Goal: Information Seeking & Learning: Compare options

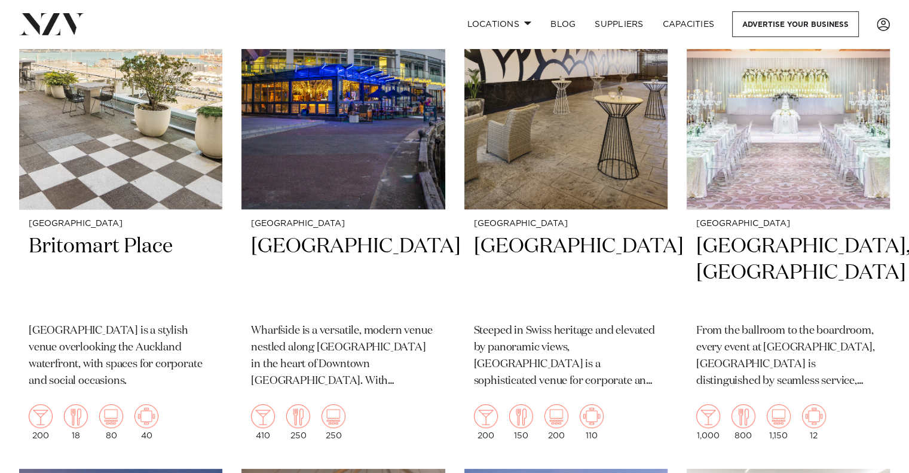
scroll to position [248, 0]
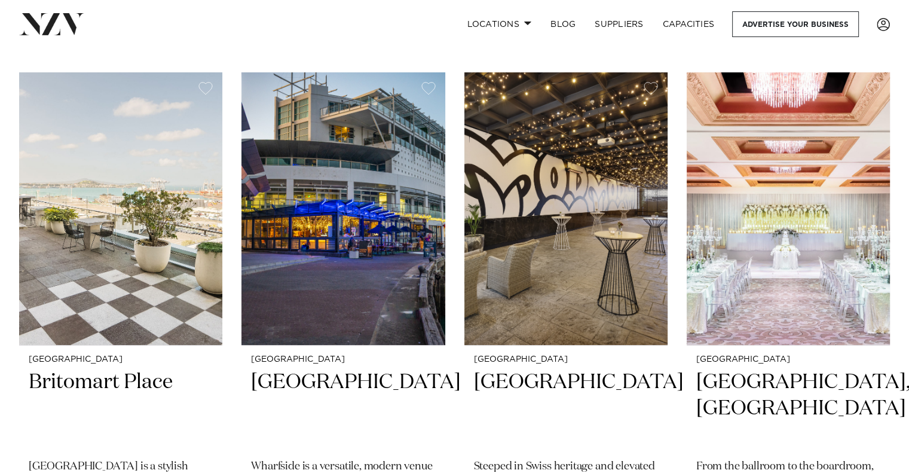
click at [68, 242] on img at bounding box center [120, 208] width 203 height 273
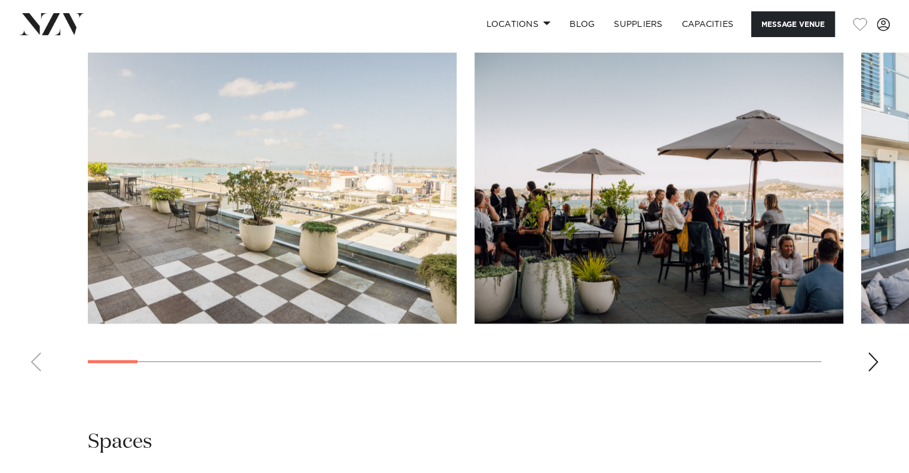
scroll to position [1159, 0]
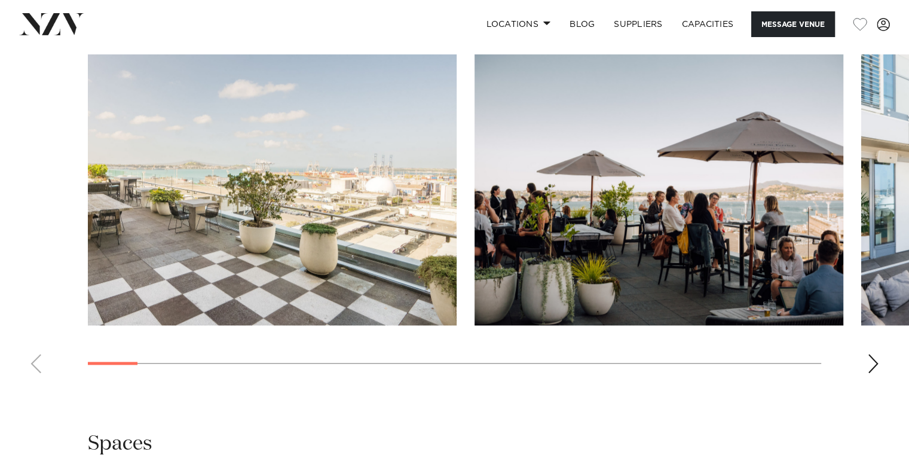
click at [867, 360] on div "Next slide" at bounding box center [873, 363] width 12 height 19
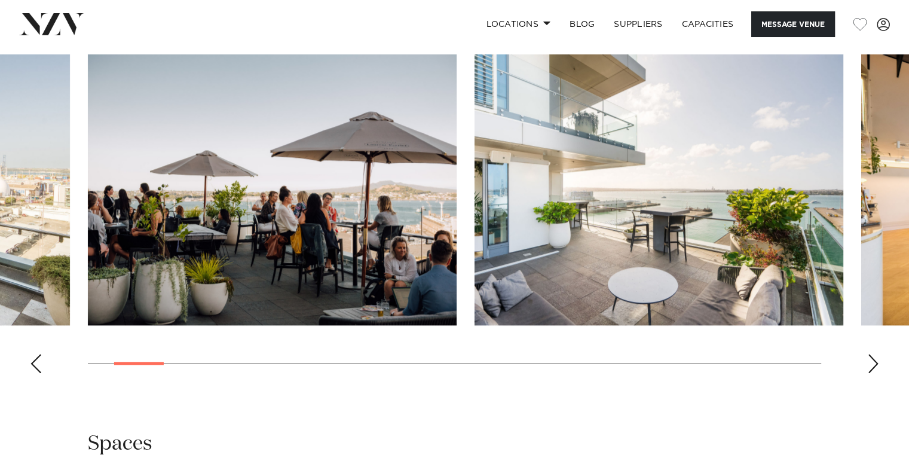
click at [867, 360] on div "Next slide" at bounding box center [873, 363] width 12 height 19
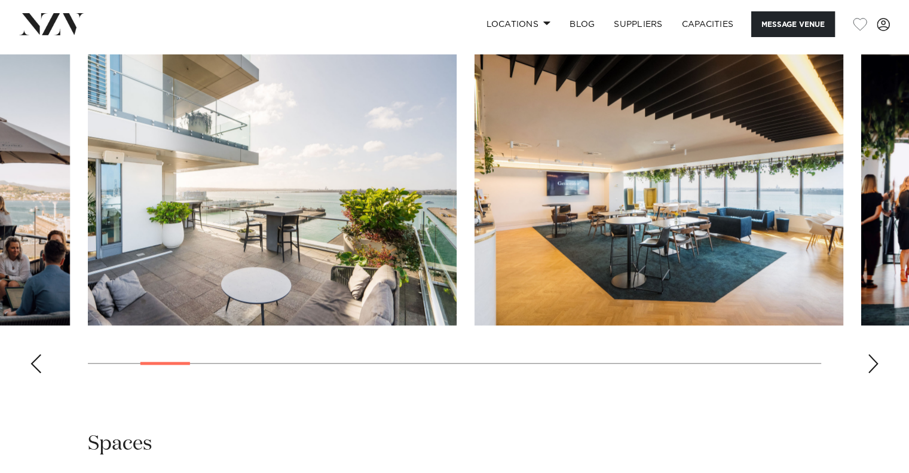
click at [867, 360] on div "Next slide" at bounding box center [873, 363] width 12 height 19
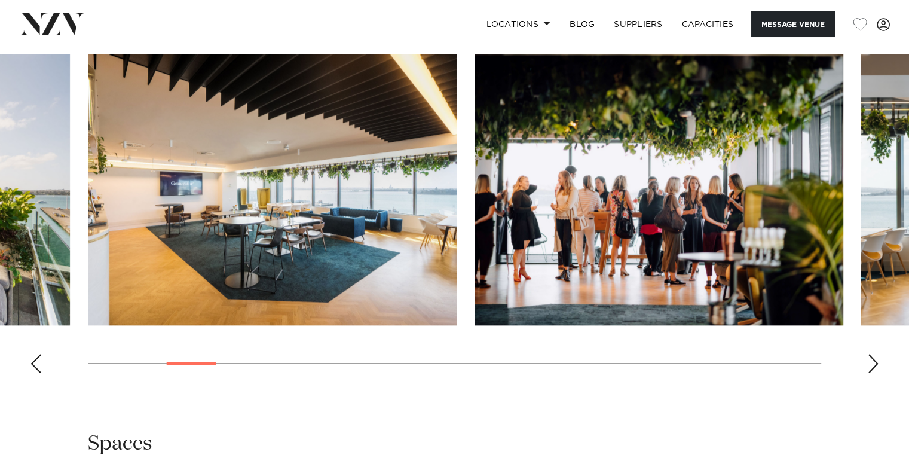
click at [867, 360] on div "Next slide" at bounding box center [873, 363] width 12 height 19
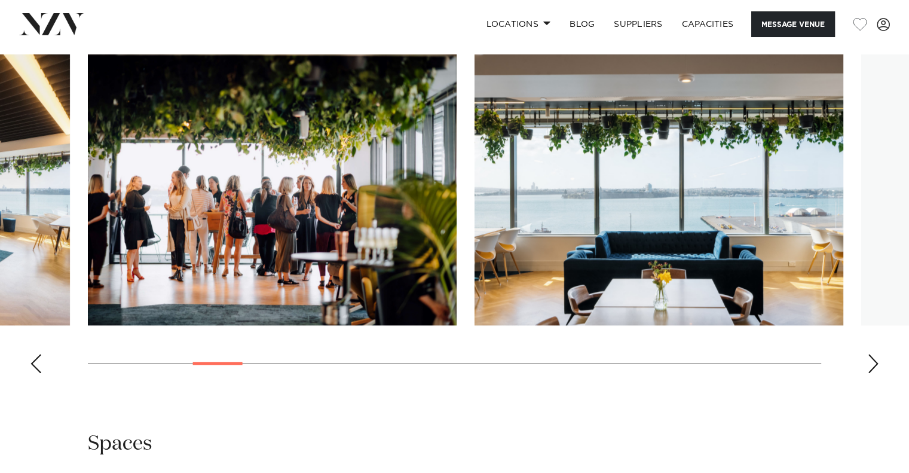
click at [867, 360] on div "Next slide" at bounding box center [873, 363] width 12 height 19
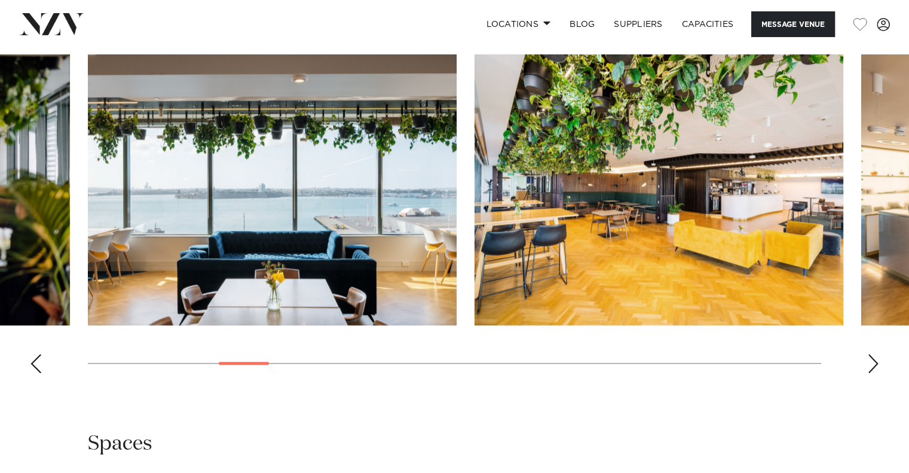
click at [867, 360] on div "Next slide" at bounding box center [873, 363] width 12 height 19
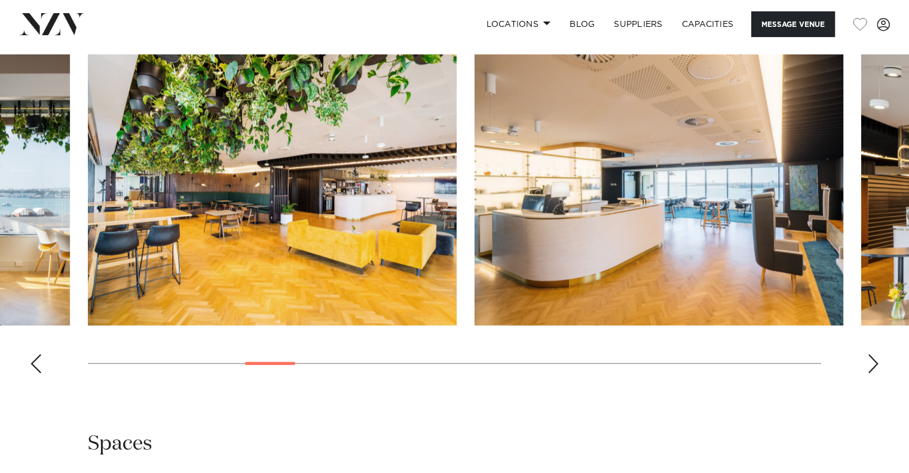
click at [867, 360] on div "Next slide" at bounding box center [873, 363] width 12 height 19
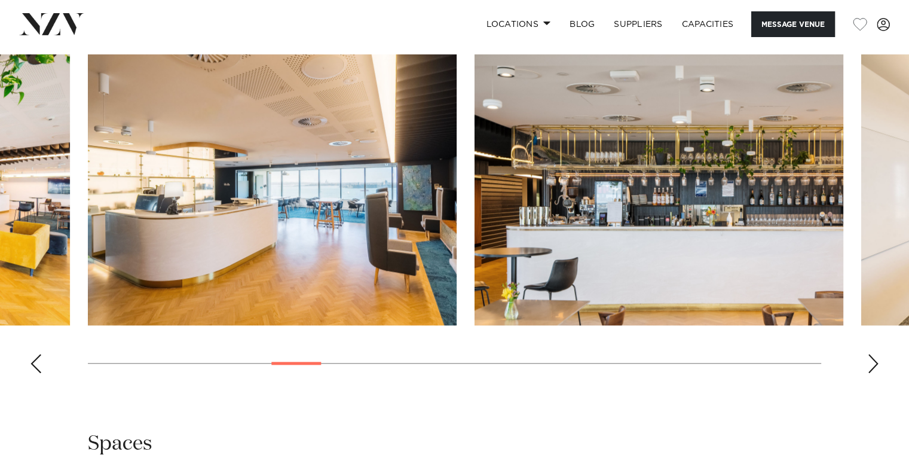
click at [867, 360] on div "Next slide" at bounding box center [873, 363] width 12 height 19
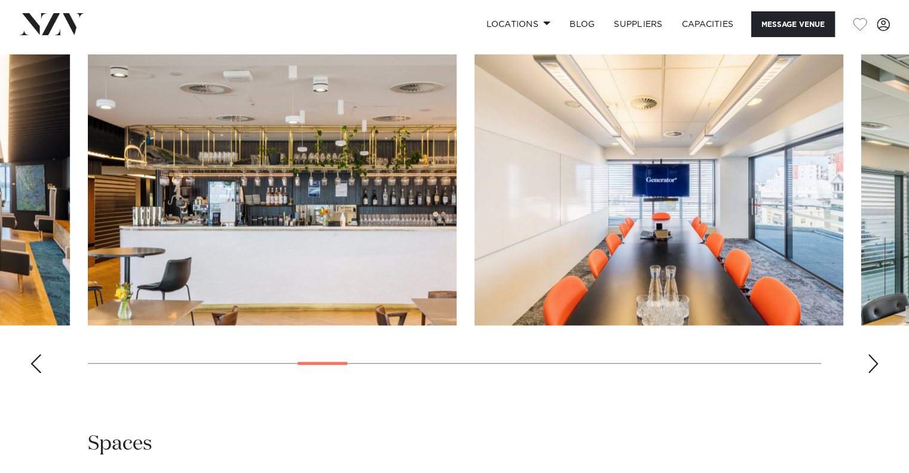
click at [867, 360] on div "Next slide" at bounding box center [873, 363] width 12 height 19
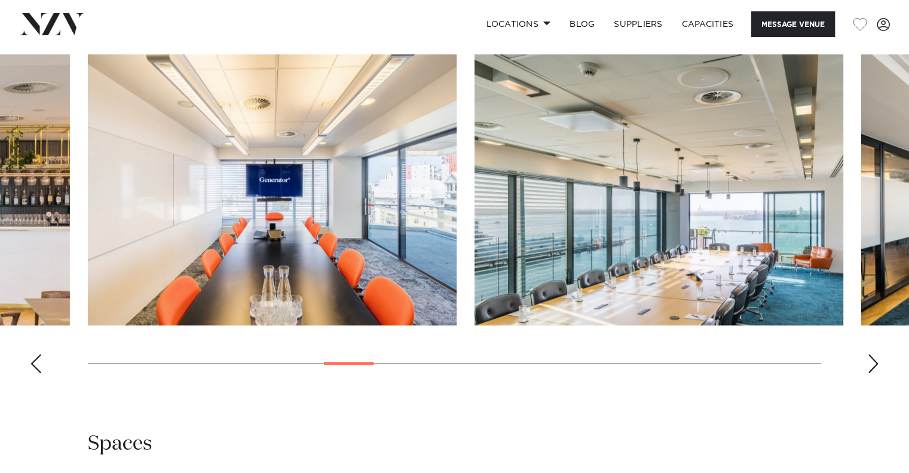
click at [867, 360] on div "Next slide" at bounding box center [873, 363] width 12 height 19
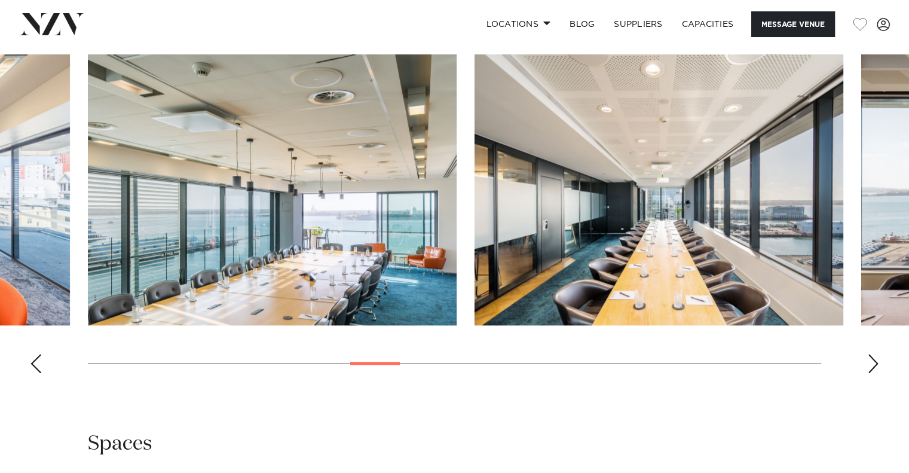
click at [867, 360] on div "Next slide" at bounding box center [873, 363] width 12 height 19
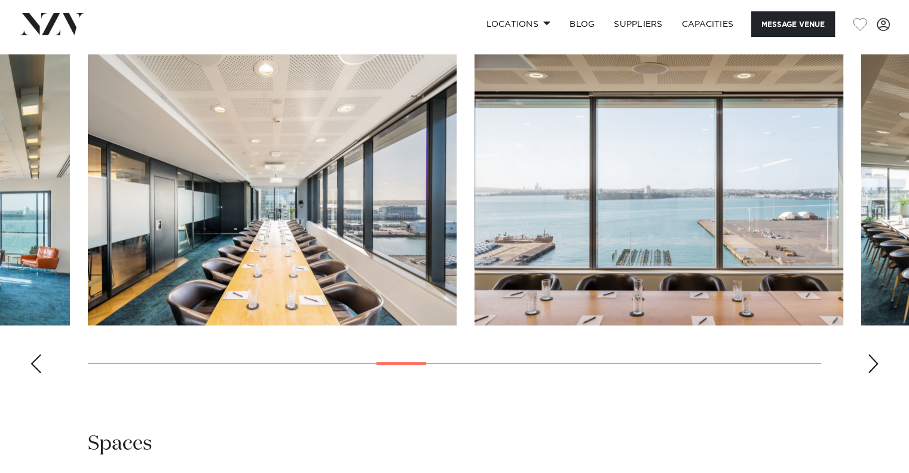
click at [867, 360] on div "Next slide" at bounding box center [873, 363] width 12 height 19
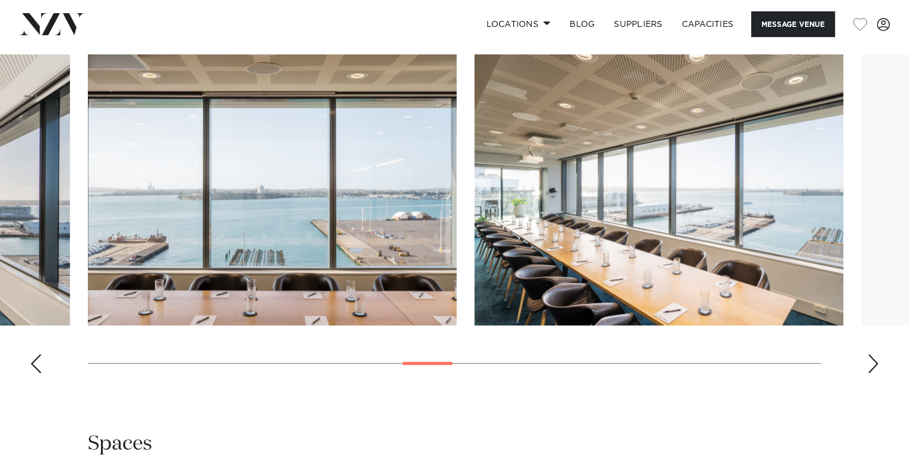
click at [867, 360] on div "Next slide" at bounding box center [873, 363] width 12 height 19
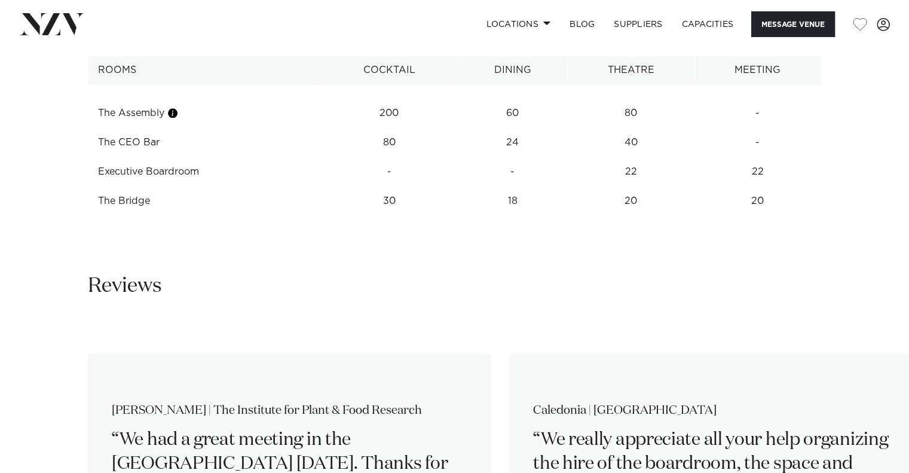
scroll to position [1584, 0]
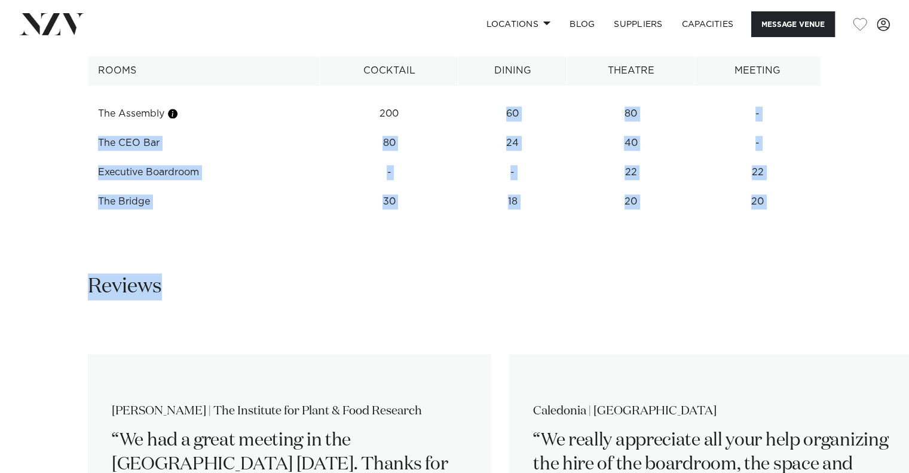
drag, startPoint x: 406, startPoint y: 111, endPoint x: 403, endPoint y: 252, distance: 141.1
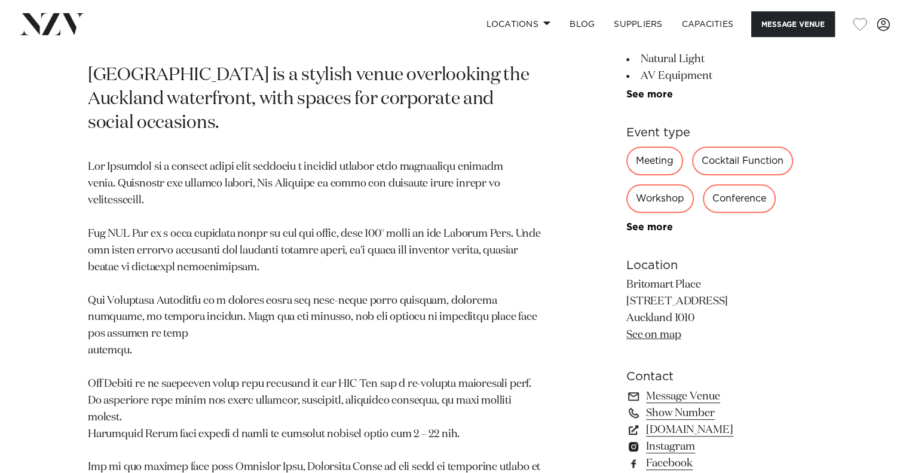
scroll to position [307, 0]
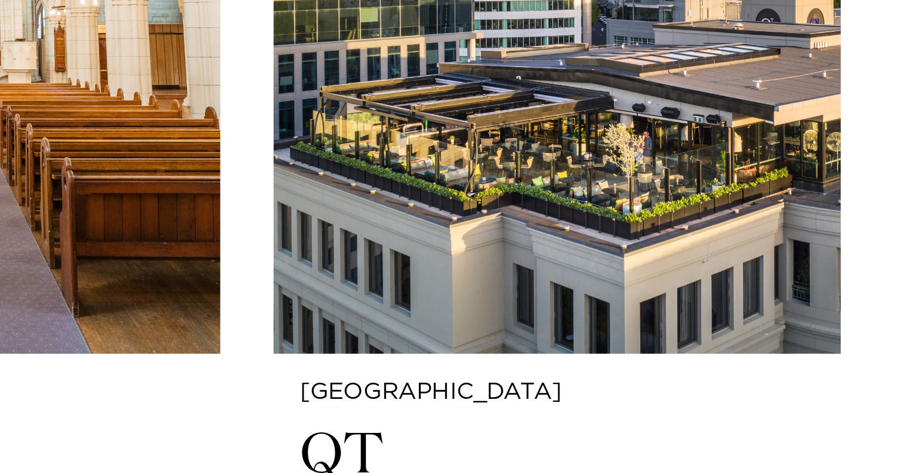
scroll to position [1886, 0]
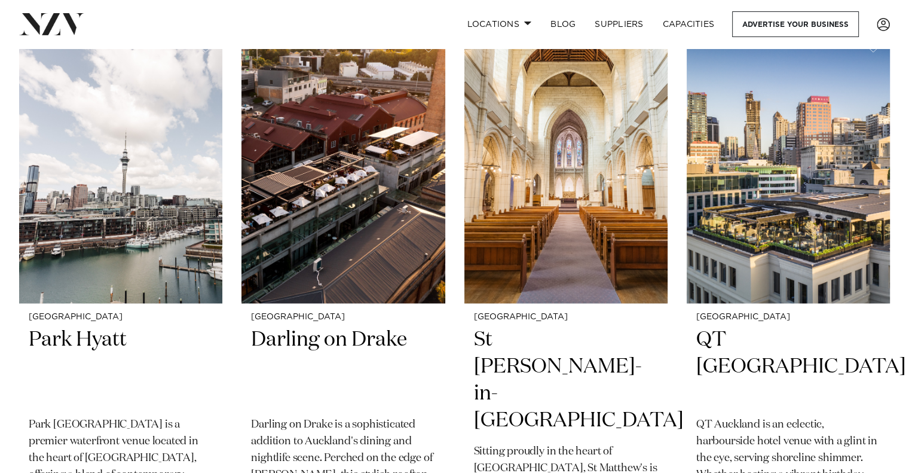
click at [818, 246] on img at bounding box center [788, 166] width 203 height 273
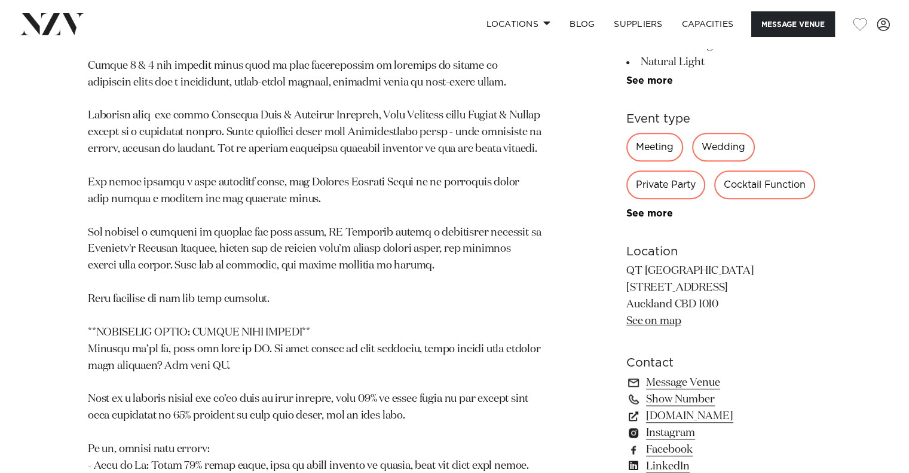
scroll to position [1523, 0]
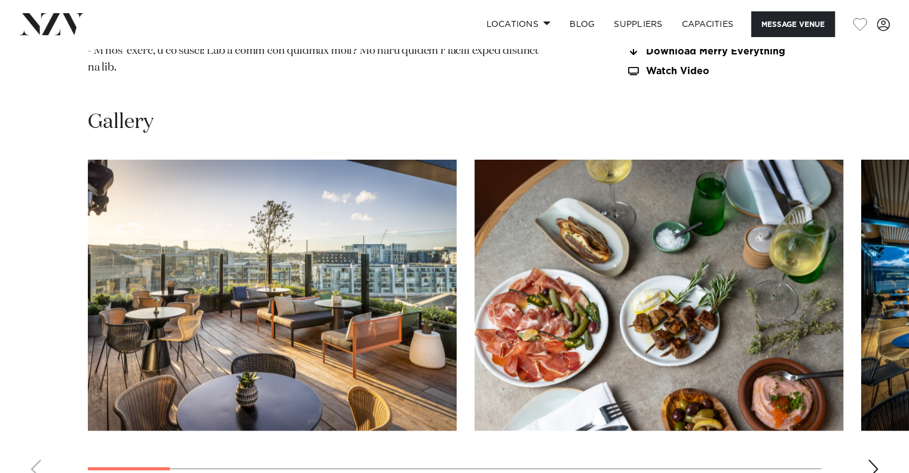
click at [873, 459] on div "Next slide" at bounding box center [873, 468] width 12 height 19
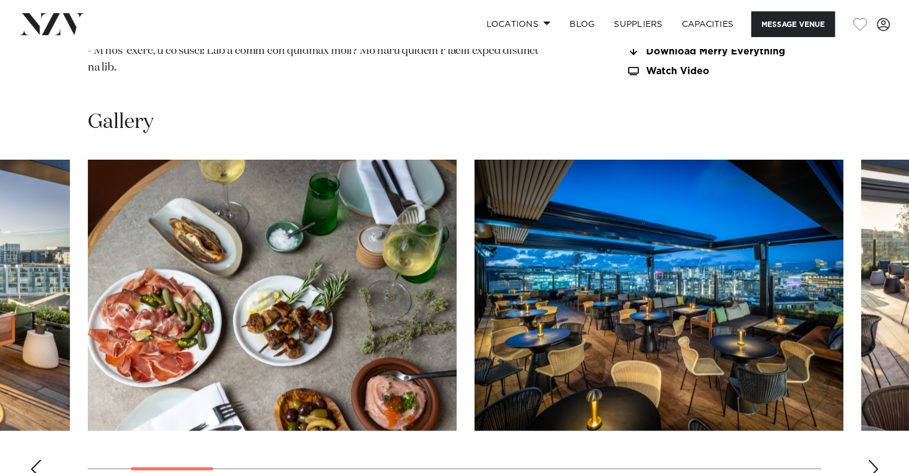
click at [873, 459] on div "Next slide" at bounding box center [873, 468] width 12 height 19
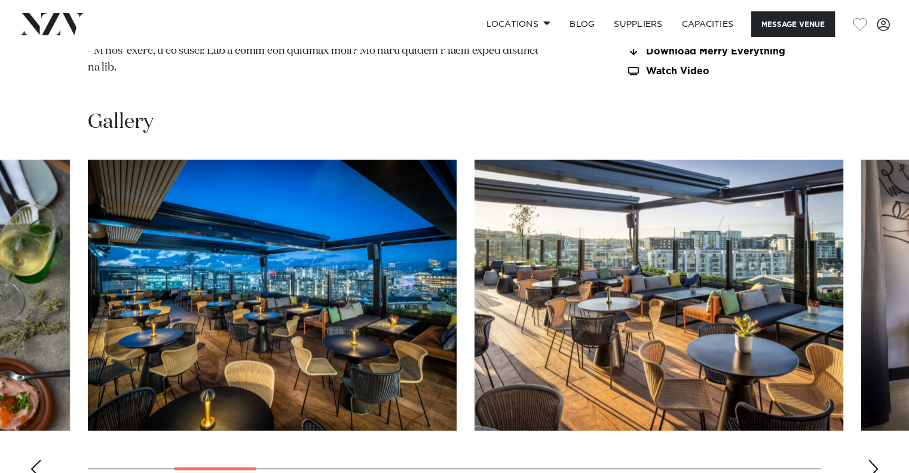
click at [873, 459] on div "Next slide" at bounding box center [873, 468] width 12 height 19
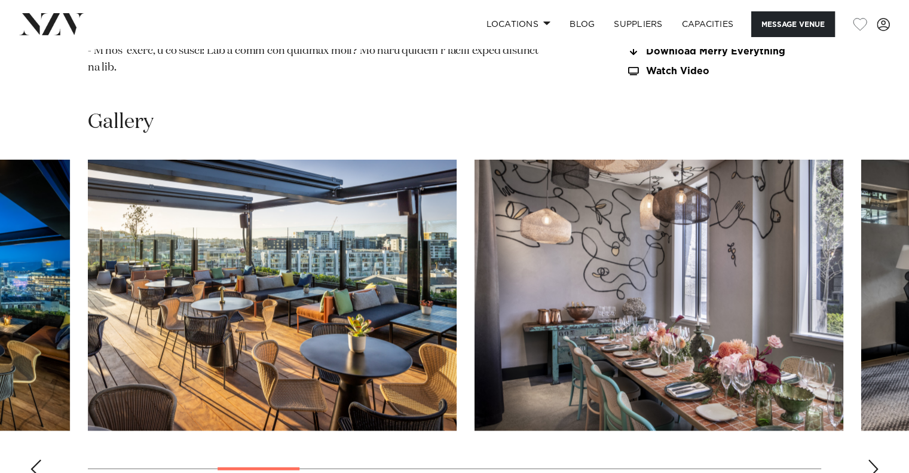
click at [873, 459] on div "Next slide" at bounding box center [873, 468] width 12 height 19
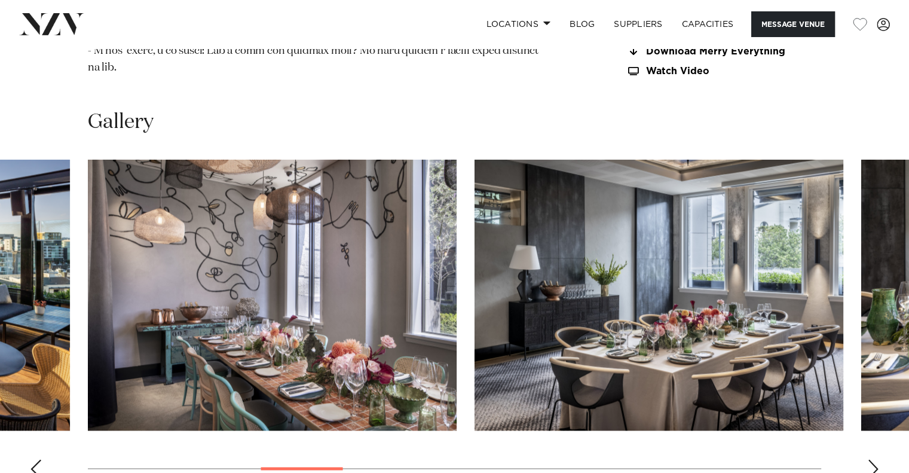
click at [873, 459] on div "Next slide" at bounding box center [873, 468] width 12 height 19
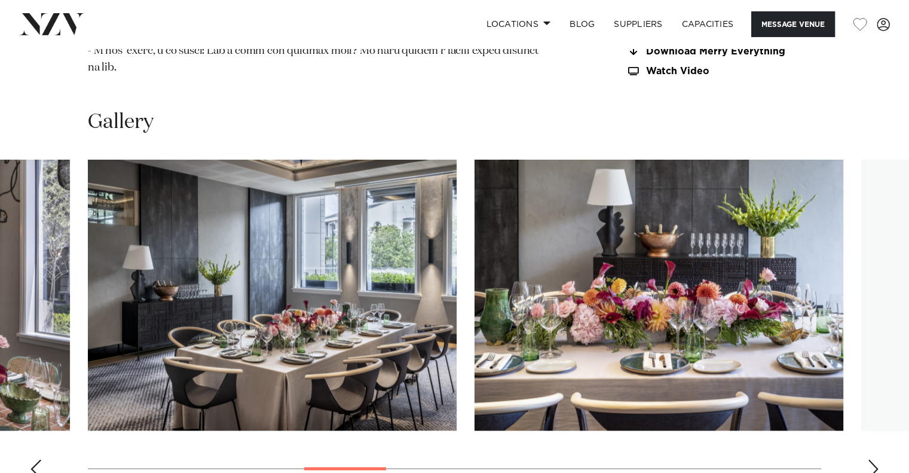
click at [873, 459] on div "Next slide" at bounding box center [873, 468] width 12 height 19
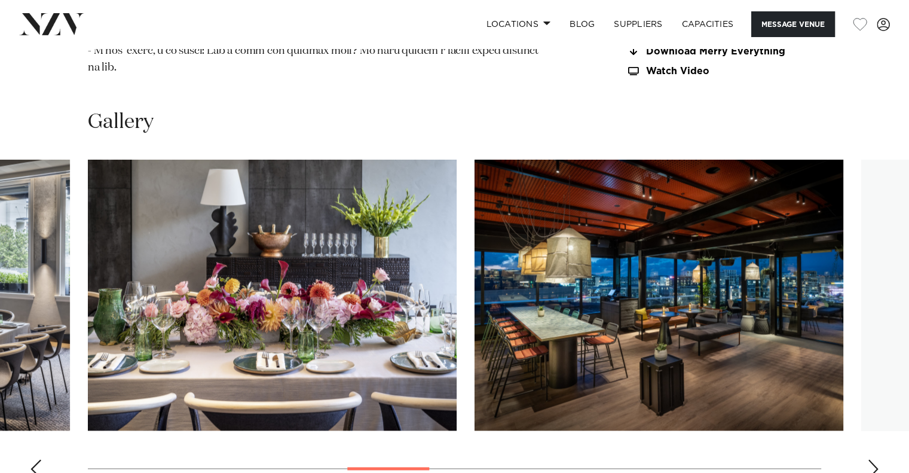
click at [873, 459] on div "Next slide" at bounding box center [873, 468] width 12 height 19
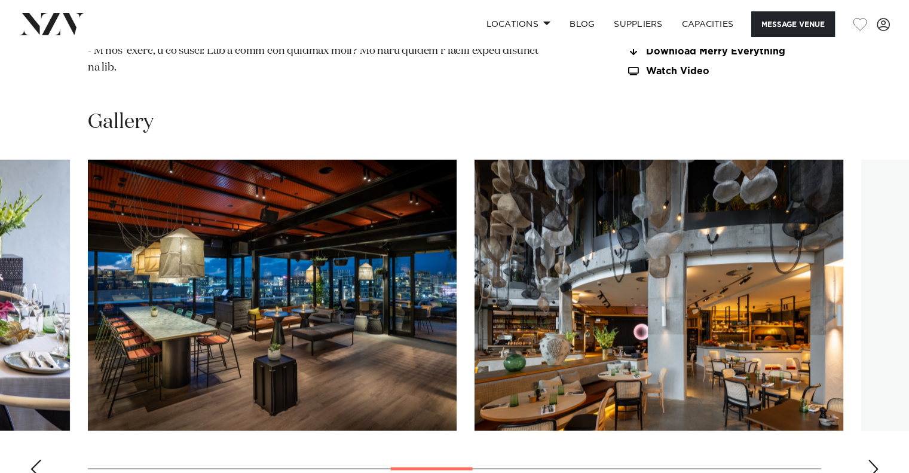
click at [873, 459] on div "Next slide" at bounding box center [873, 468] width 12 height 19
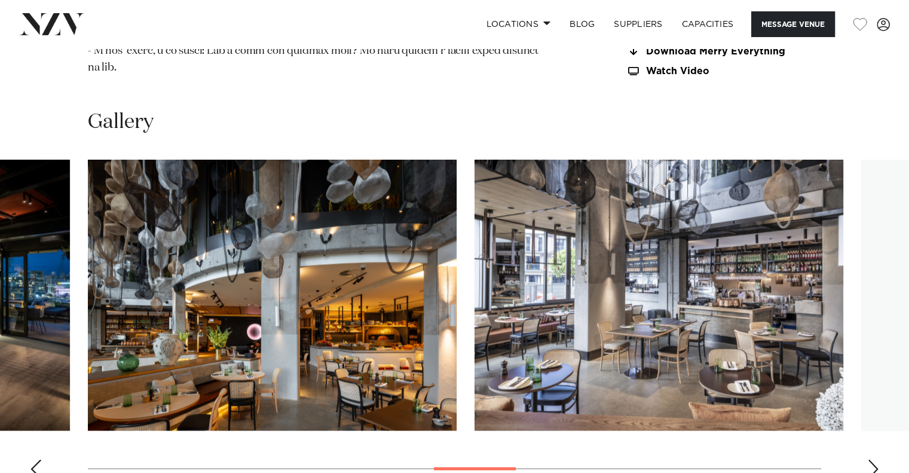
click at [873, 459] on div "Next slide" at bounding box center [873, 468] width 12 height 19
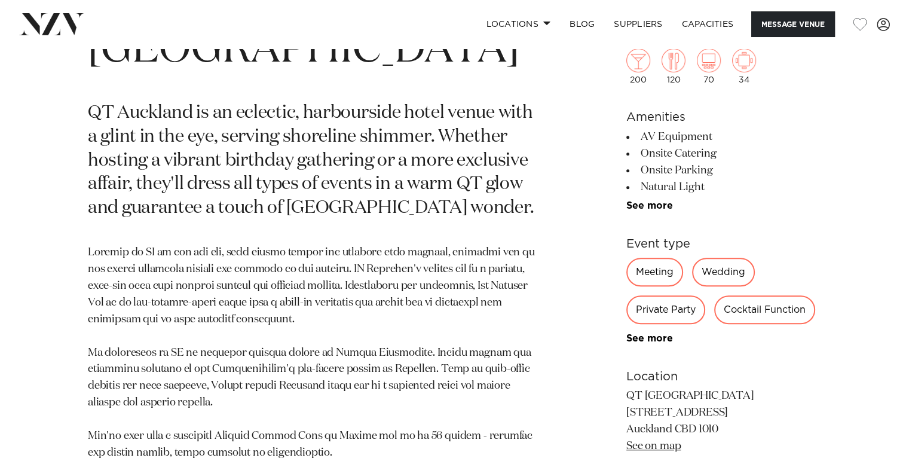
scroll to position [574, 0]
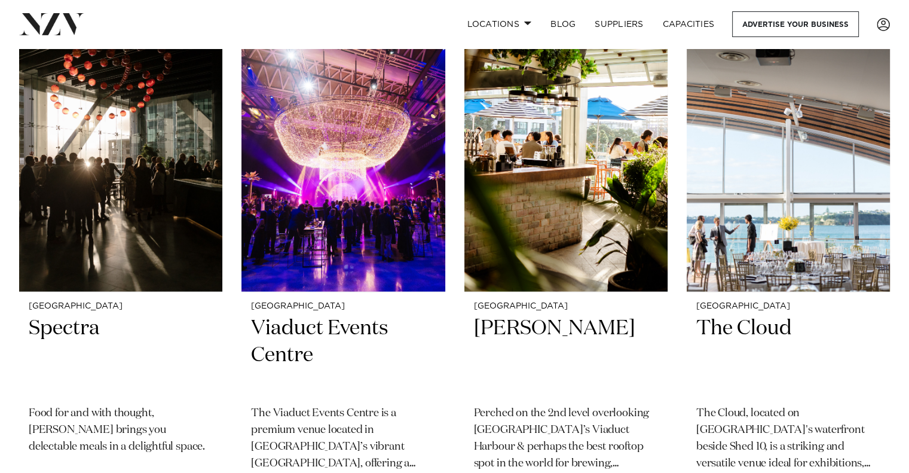
scroll to position [2456, 0]
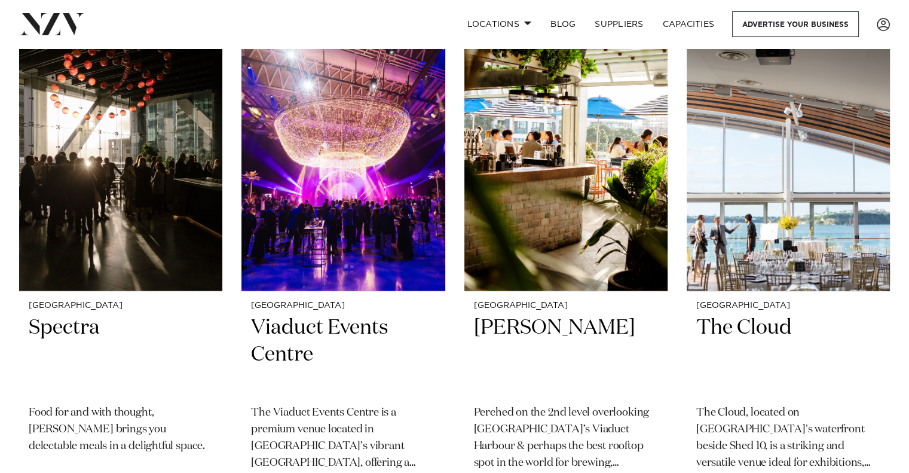
click at [586, 157] on img at bounding box center [565, 155] width 203 height 273
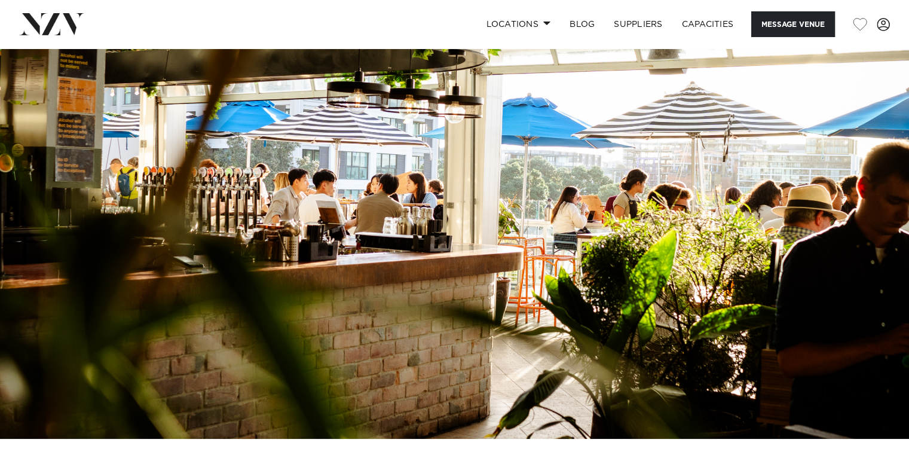
scroll to position [35, 0]
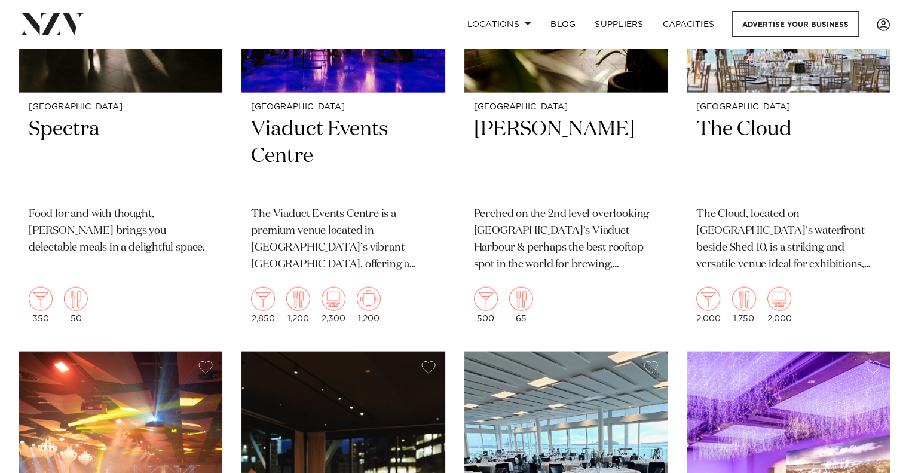
scroll to position [2655, 0]
click at [598, 102] on small "[GEOGRAPHIC_DATA]" at bounding box center [566, 106] width 184 height 9
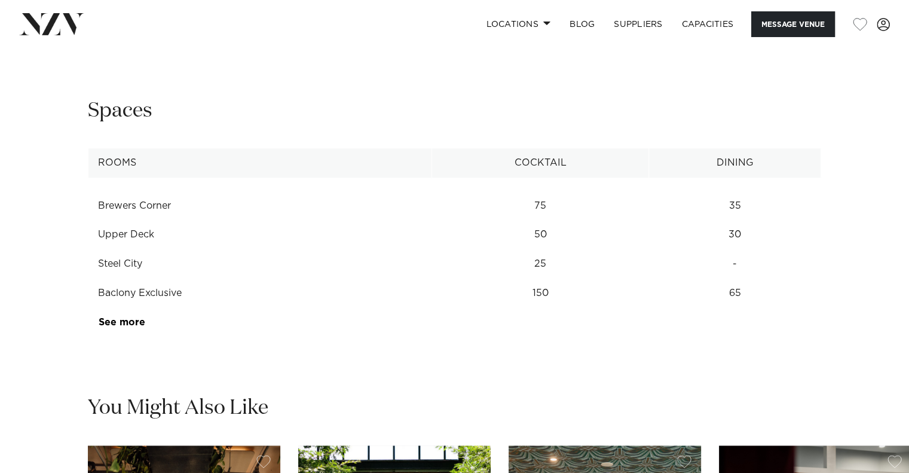
scroll to position [1486, 0]
click at [139, 321] on link "See more" at bounding box center [145, 322] width 93 height 10
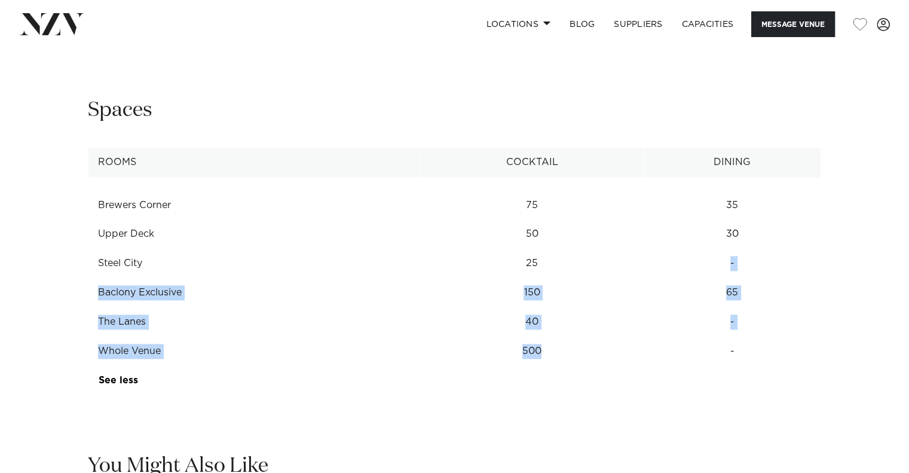
drag, startPoint x: 574, startPoint y: 363, endPoint x: 549, endPoint y: 261, distance: 105.1
click at [549, 261] on tbody "Brewers Corner 75 35 Upper Deck 50 30 Steel City 25 - Baclony Exclusive 150 65 …" at bounding box center [454, 286] width 733 height 218
click at [521, 296] on td "150" at bounding box center [532, 292] width 224 height 29
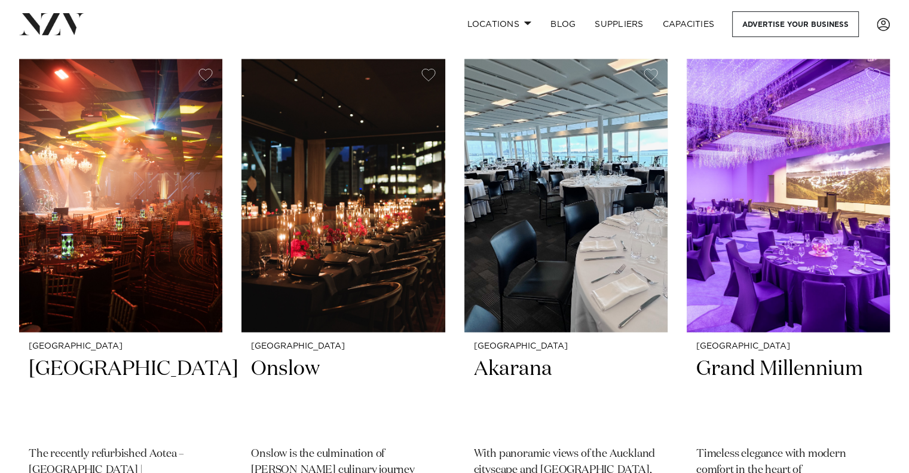
scroll to position [2946, 0]
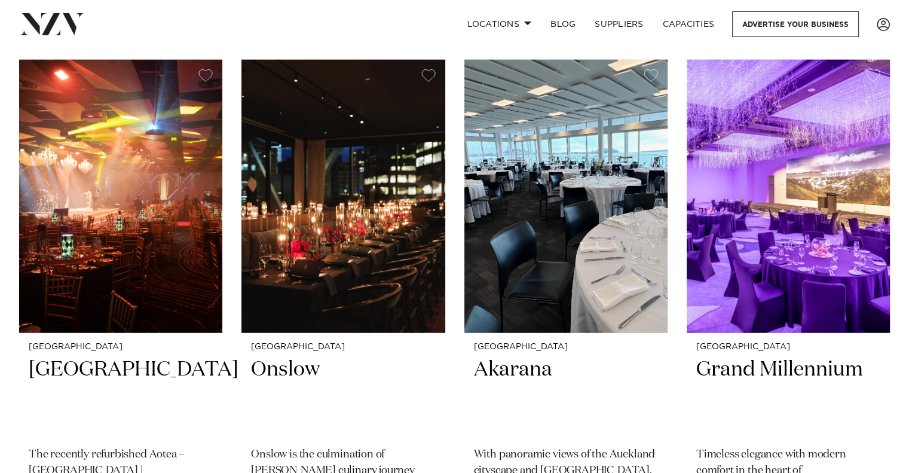
click at [229, 374] on div "[GEOGRAPHIC_DATA] [GEOGRAPHIC_DATA] is a stylish venue overlooking the Auckland…" at bounding box center [454, 303] width 871 height 5857
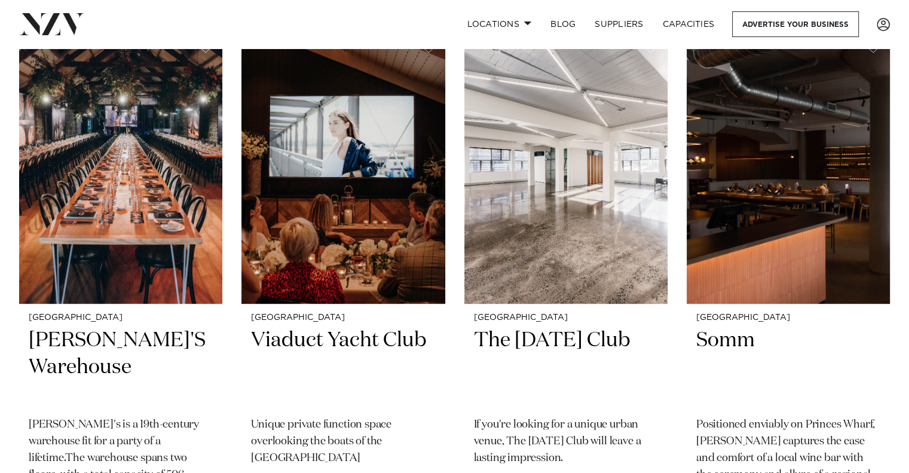
scroll to position [5103, 0]
click at [527, 195] on img at bounding box center [565, 166] width 203 height 273
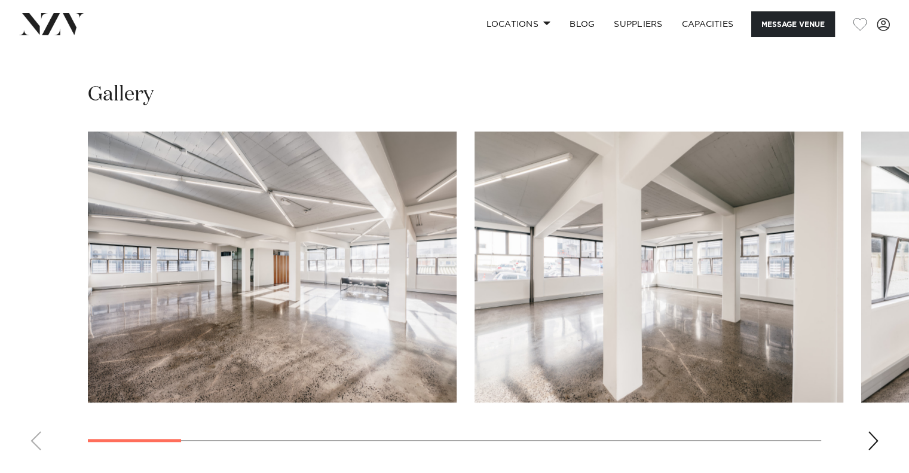
scroll to position [1014, 0]
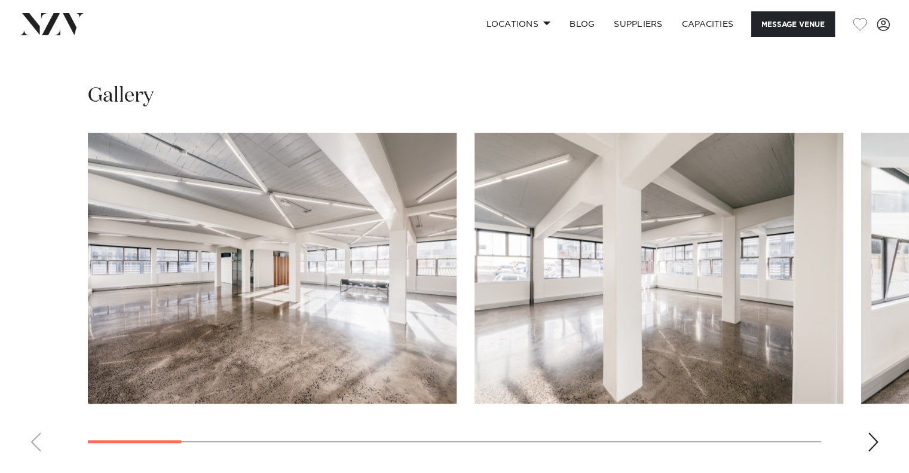
click at [867, 440] on div "Next slide" at bounding box center [873, 441] width 12 height 19
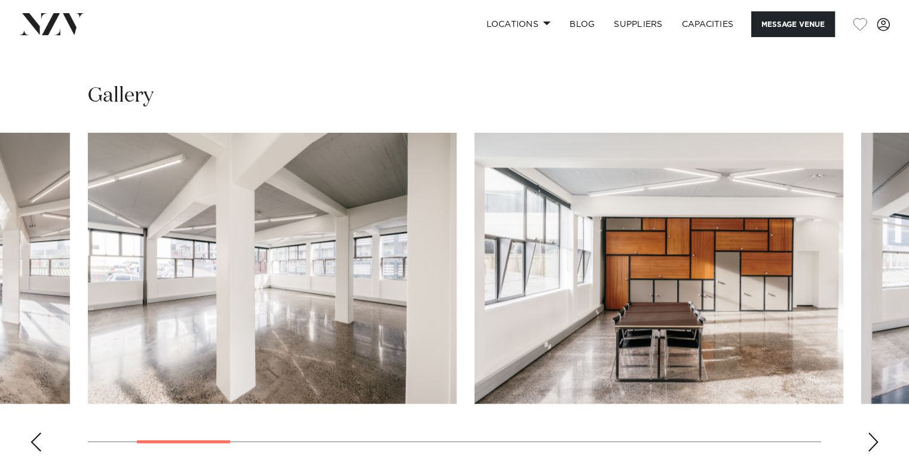
click at [867, 440] on div "Next slide" at bounding box center [873, 441] width 12 height 19
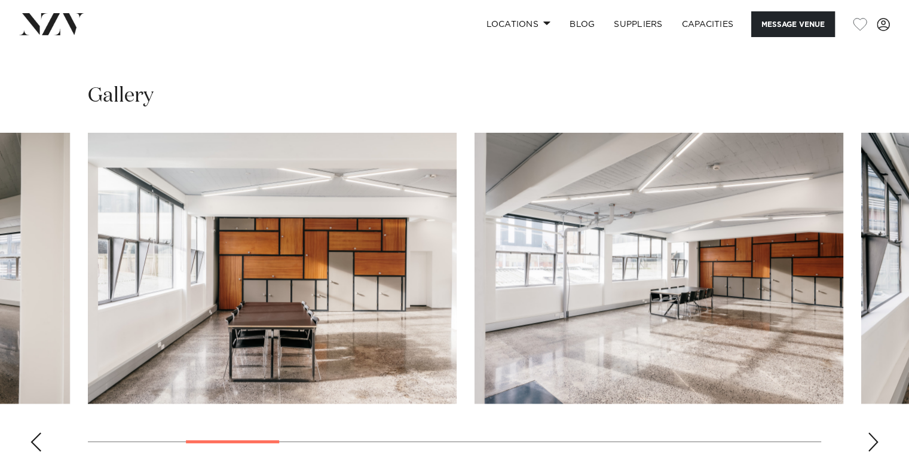
click at [867, 440] on div "Next slide" at bounding box center [873, 441] width 12 height 19
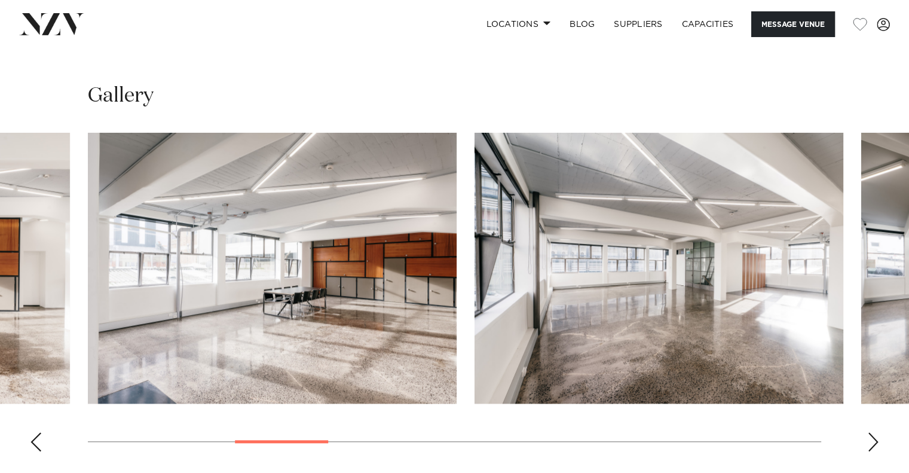
click at [867, 440] on div "Next slide" at bounding box center [873, 441] width 12 height 19
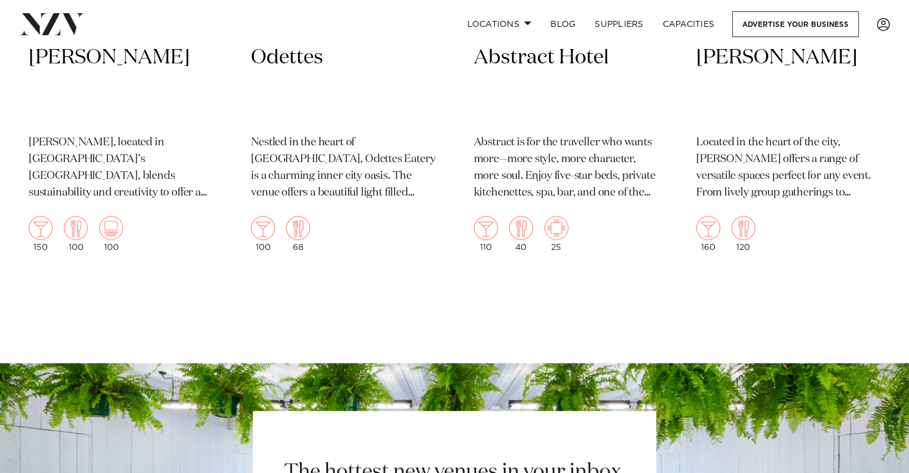
scroll to position [5901, 0]
